Goal: Information Seeking & Learning: Learn about a topic

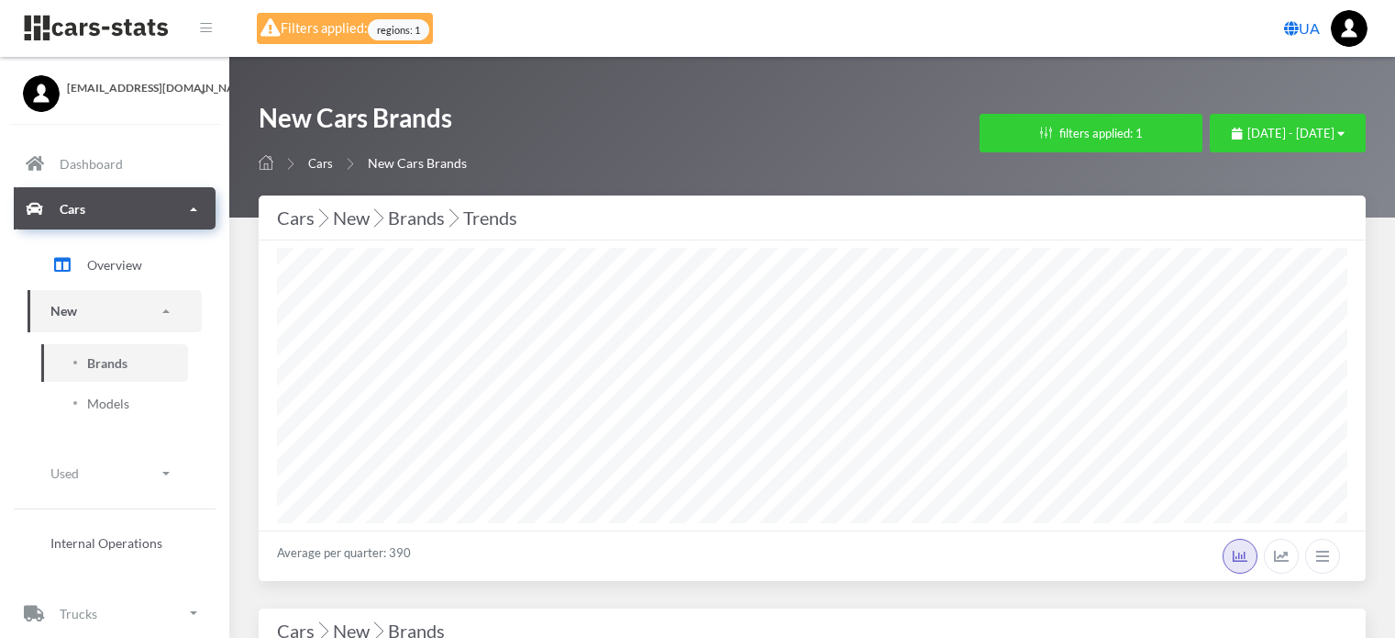
select select
select select "UA-05"
select select
select select "25"
click at [994, 139] on button "filters applied: 1" at bounding box center [1091, 133] width 223 height 39
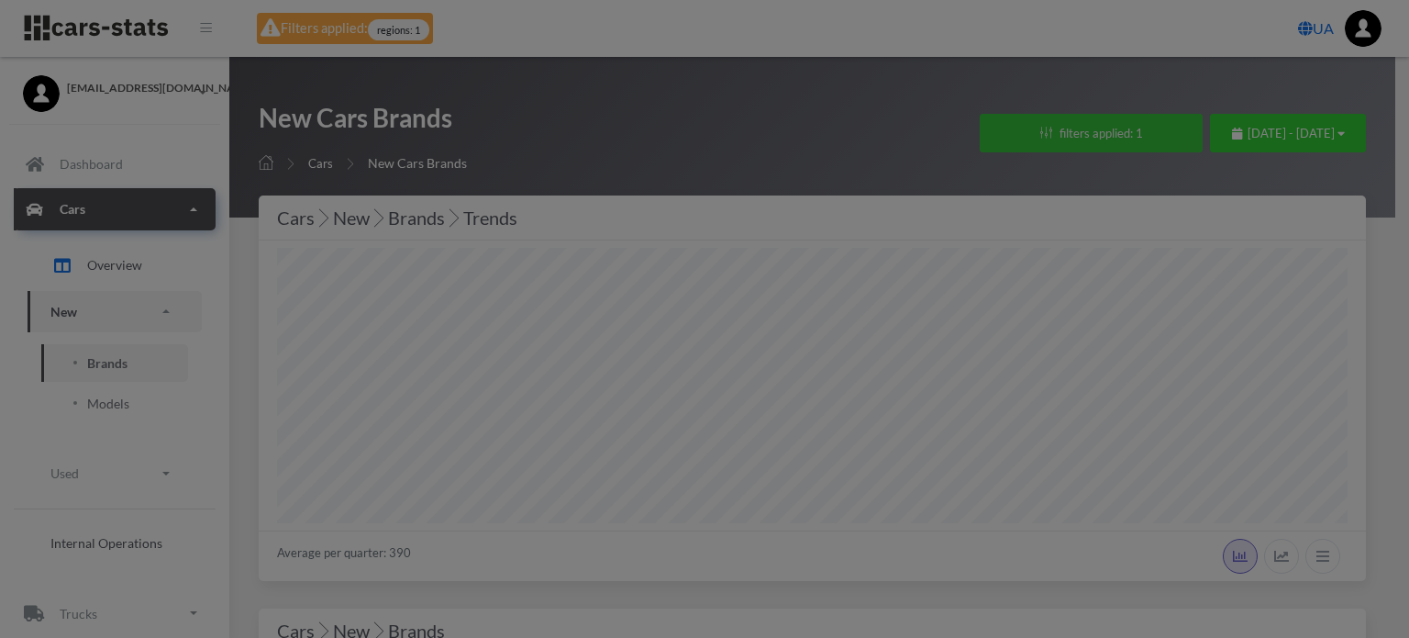
scroll to position [275, 1071]
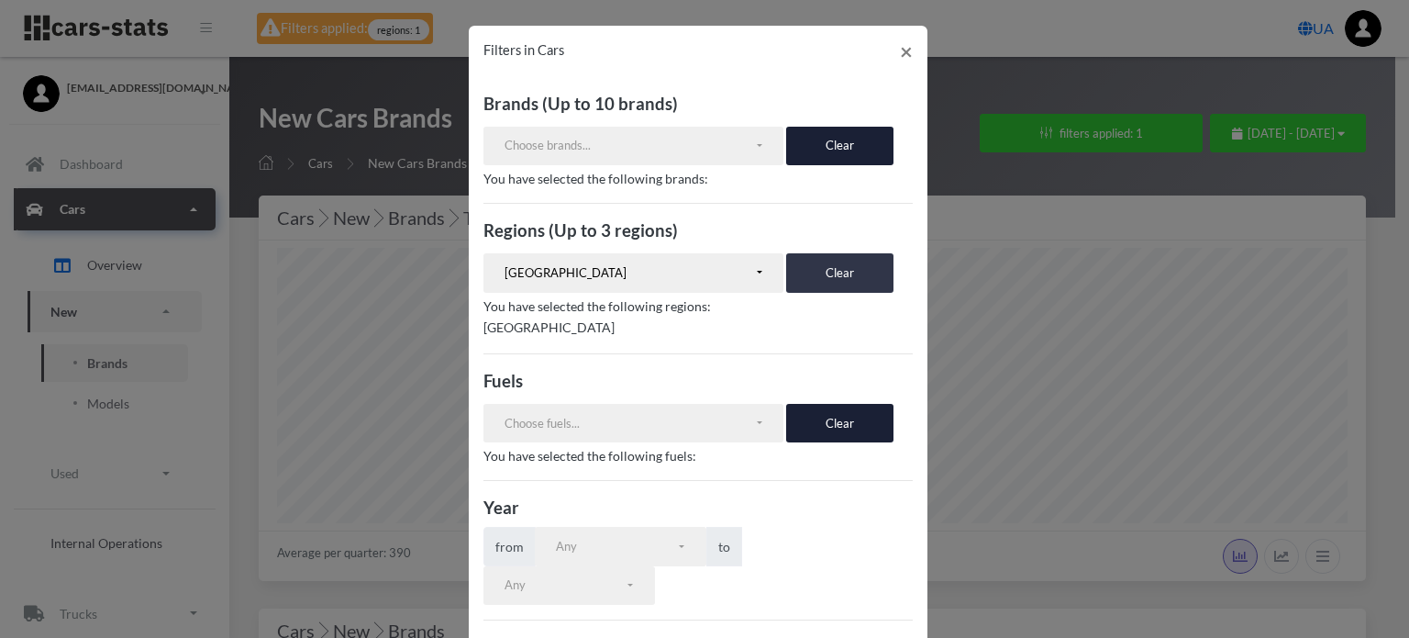
click at [817, 267] on button "Clear" at bounding box center [839, 272] width 107 height 39
select select
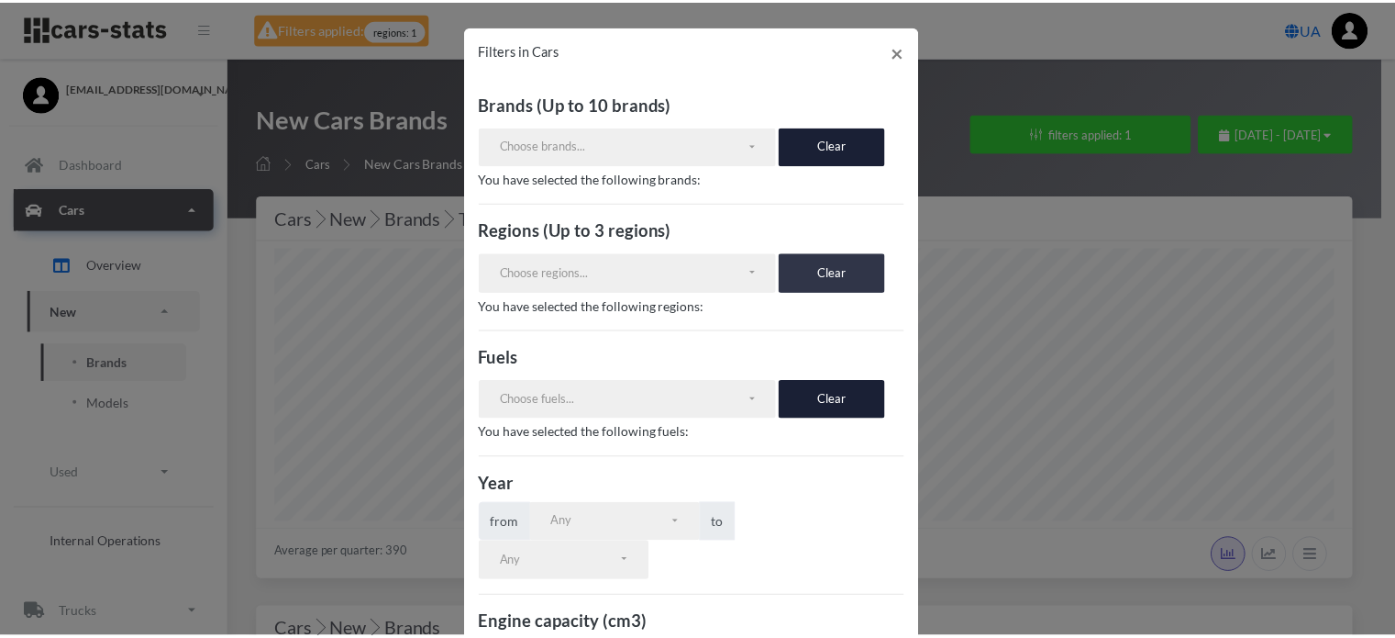
scroll to position [309, 0]
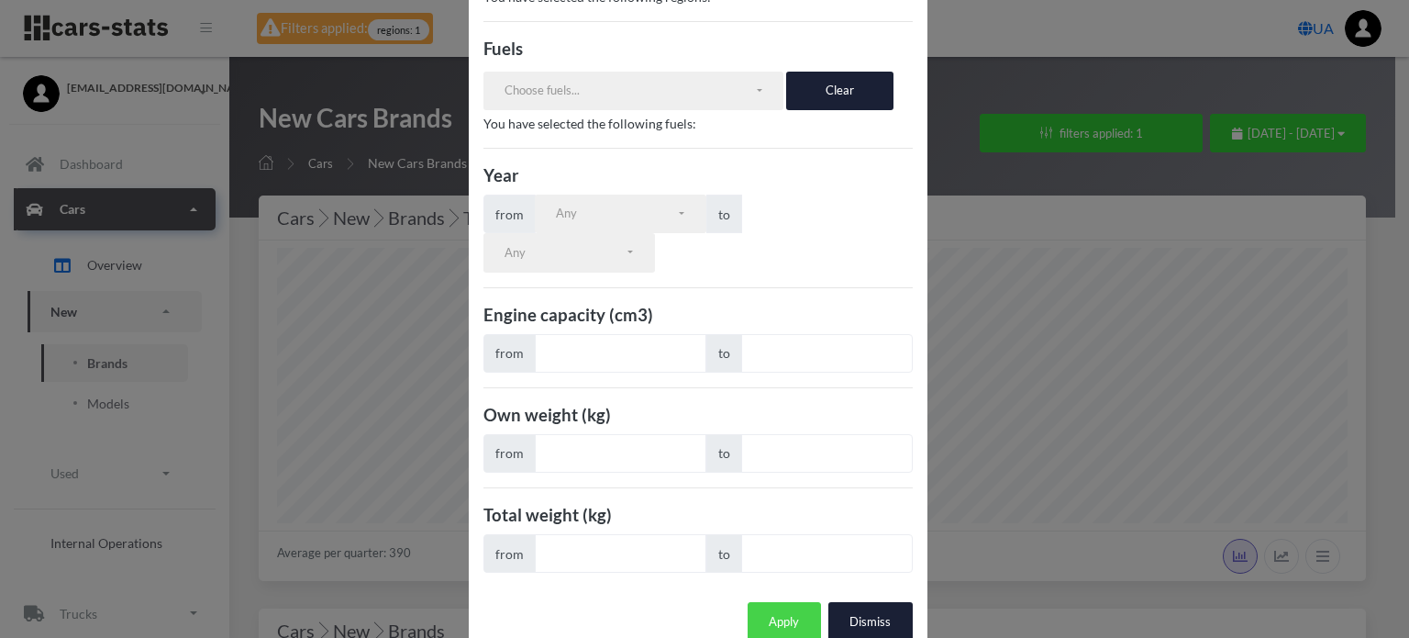
click at [781, 602] on button "Apply" at bounding box center [784, 621] width 73 height 39
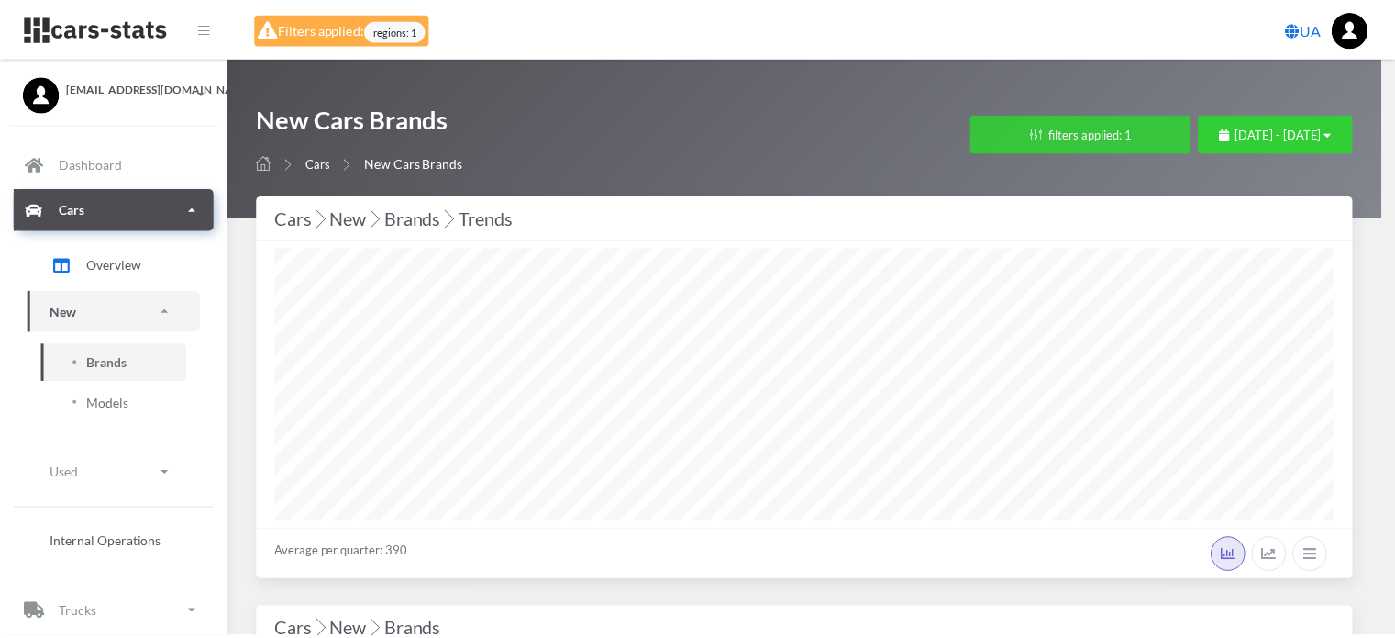
scroll to position [275, 1070]
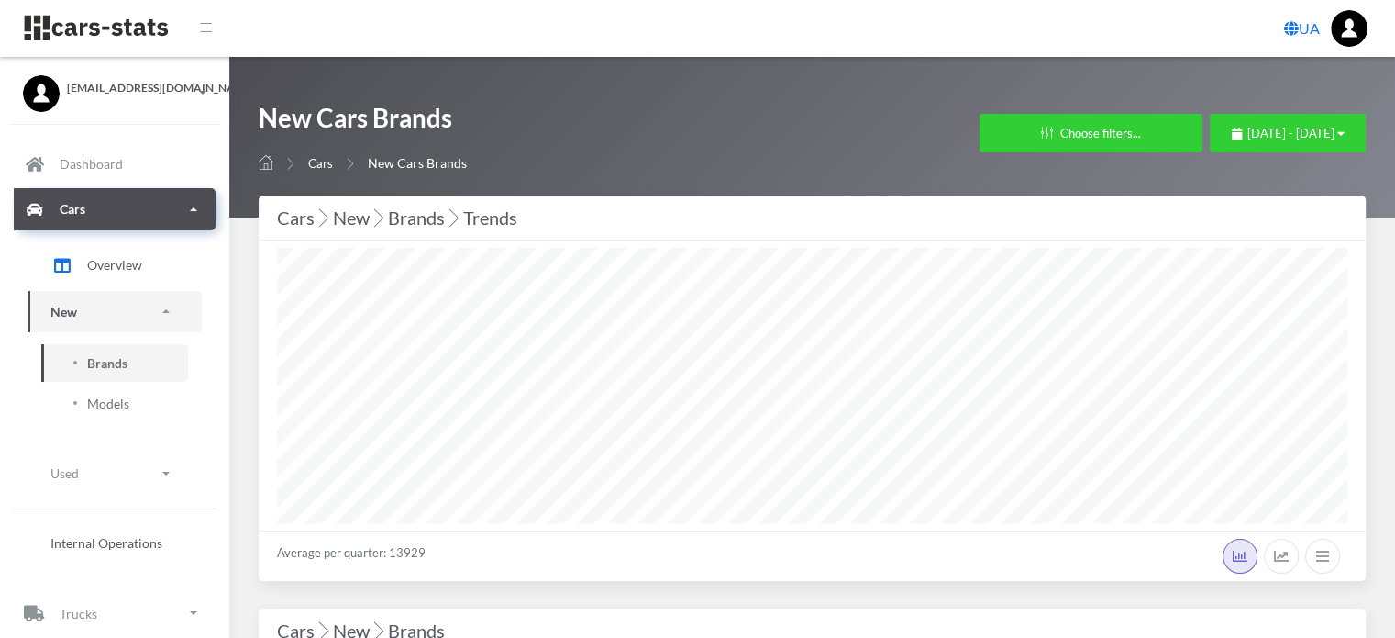
scroll to position [14, 14]
select select "25"
